Goal: Check status

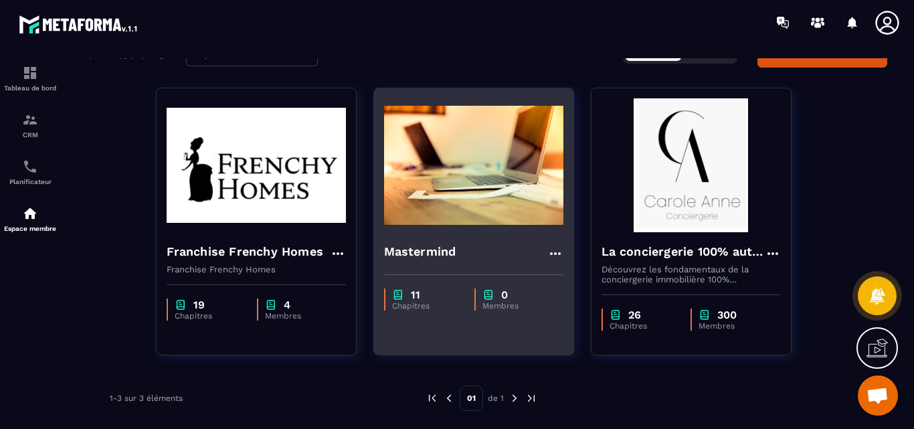
scroll to position [72, 0]
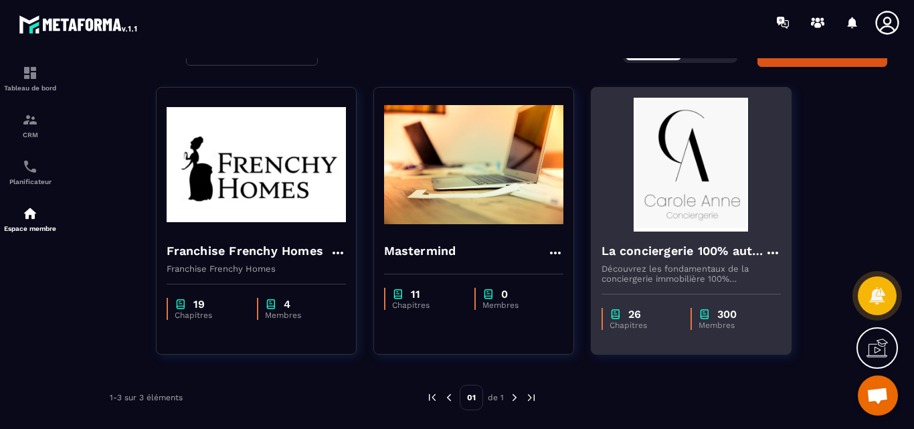
click at [676, 162] on img at bounding box center [691, 165] width 179 height 134
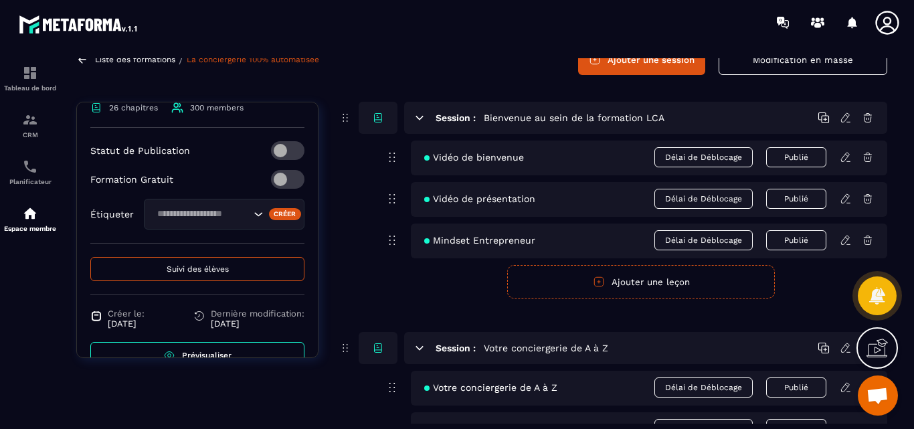
scroll to position [516, 0]
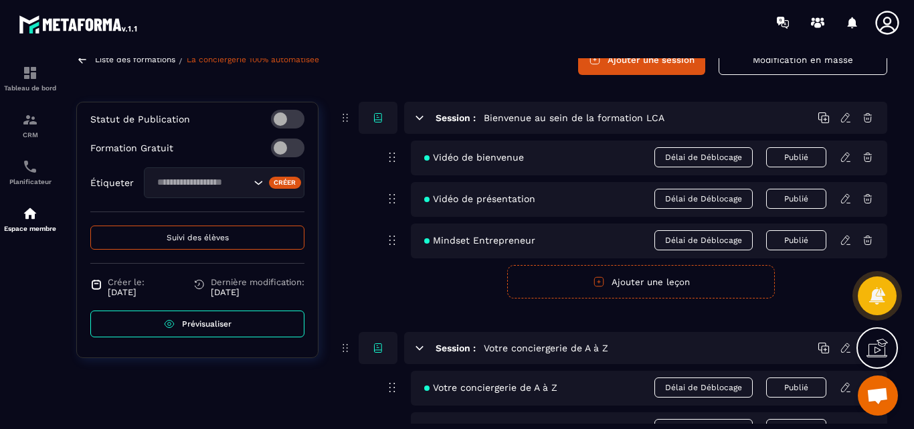
click at [193, 323] on span "Prévisualiser" at bounding box center [207, 323] width 50 height 9
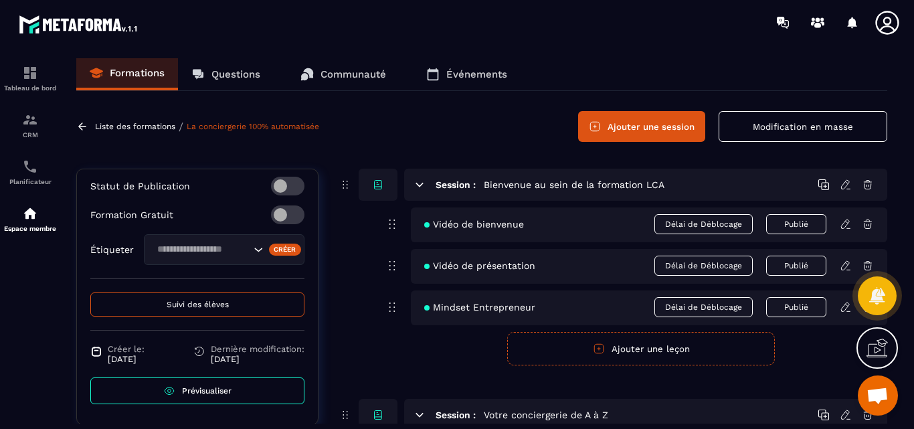
click at [185, 301] on span "Suivi des élèves" at bounding box center [198, 304] width 62 height 9
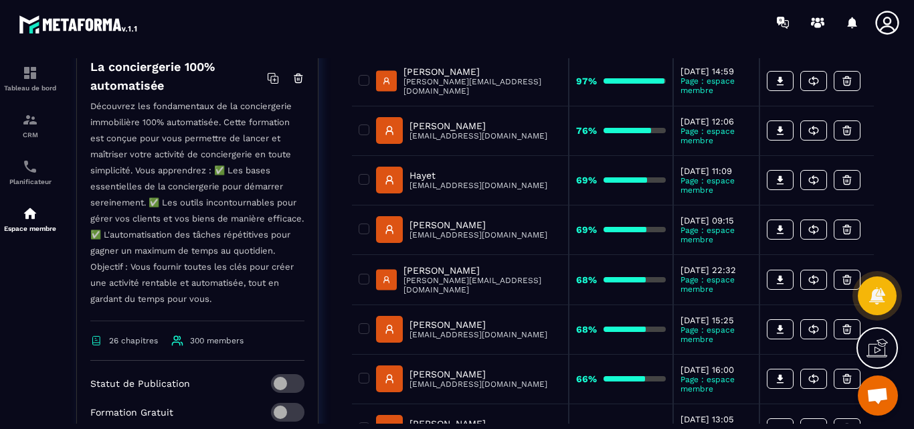
scroll to position [268, 0]
